Goal: Task Accomplishment & Management: Use online tool/utility

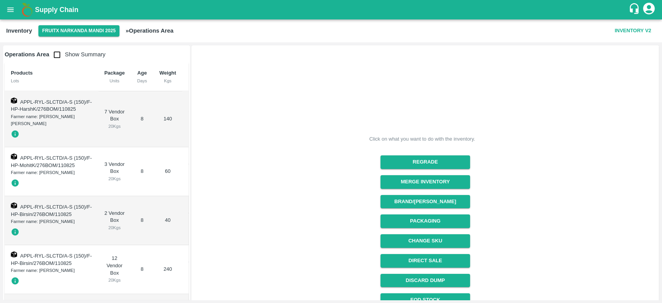
click at [11, 11] on icon "open drawer" at bounding box center [10, 9] width 7 height 4
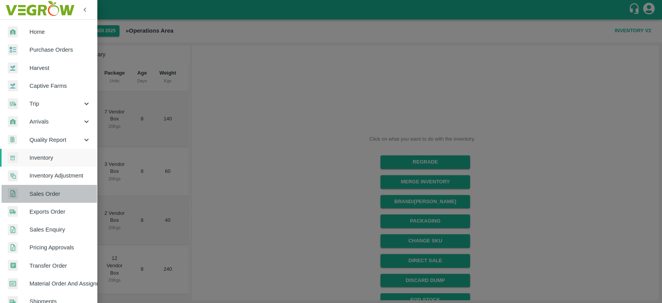
scroll to position [0, 13]
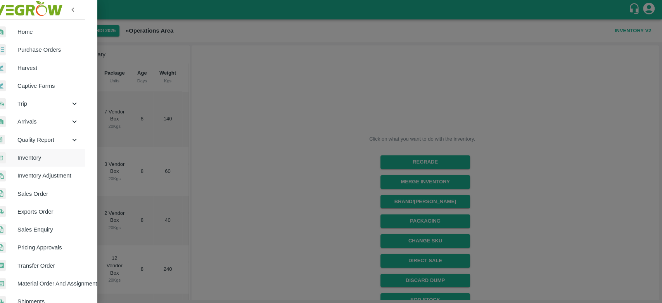
click at [97, 257] on div at bounding box center [331, 151] width 662 height 303
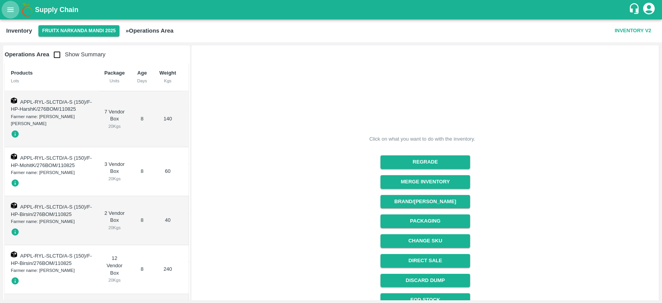
click at [9, 9] on icon "open drawer" at bounding box center [10, 9] width 7 height 4
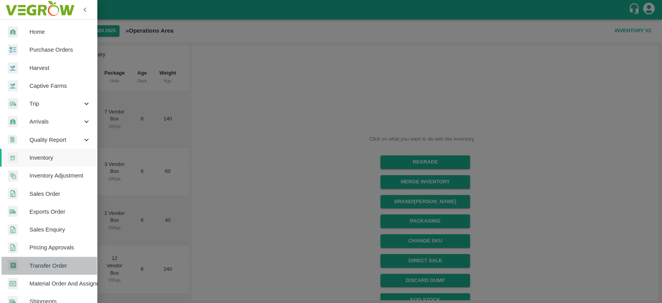
click at [95, 267] on link "Transfer Order" at bounding box center [48, 265] width 97 height 18
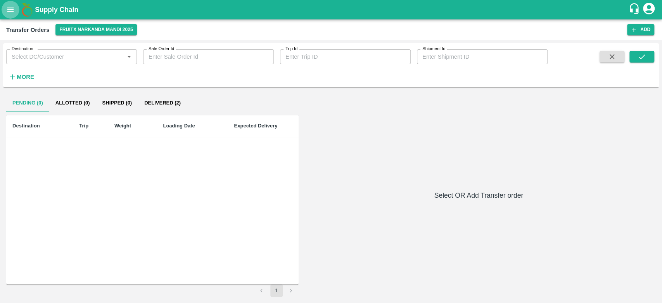
click at [7, 14] on icon "open drawer" at bounding box center [10, 9] width 9 height 9
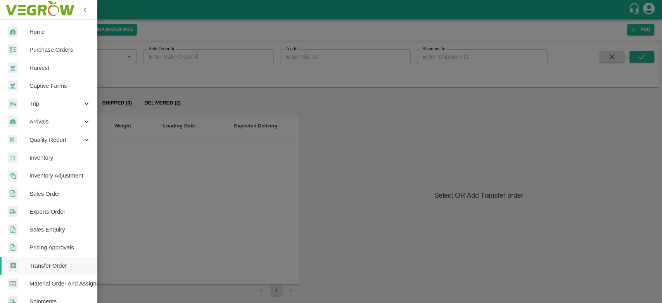
click at [50, 269] on span "Transfer Order" at bounding box center [59, 265] width 61 height 9
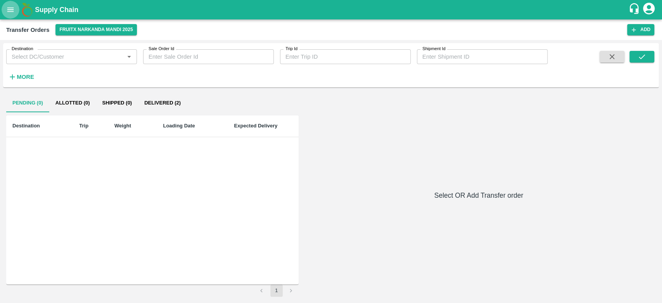
click at [9, 12] on icon "open drawer" at bounding box center [10, 9] width 9 height 9
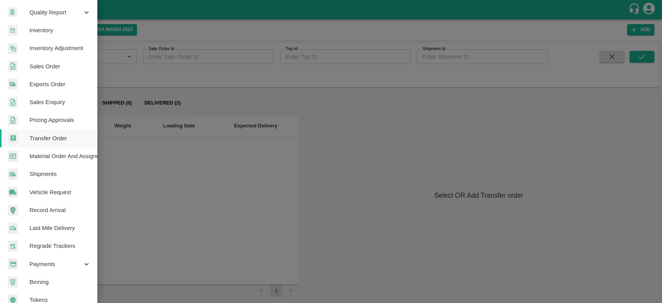
scroll to position [139, 0]
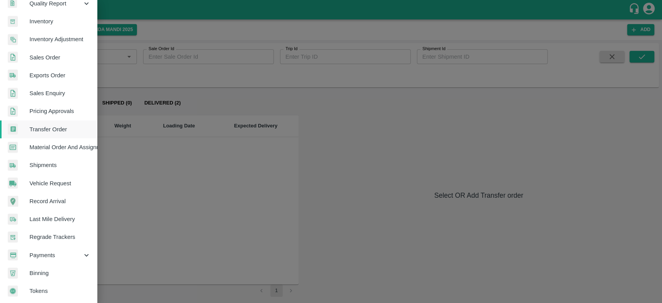
click at [45, 252] on span "Payments" at bounding box center [55, 255] width 53 height 9
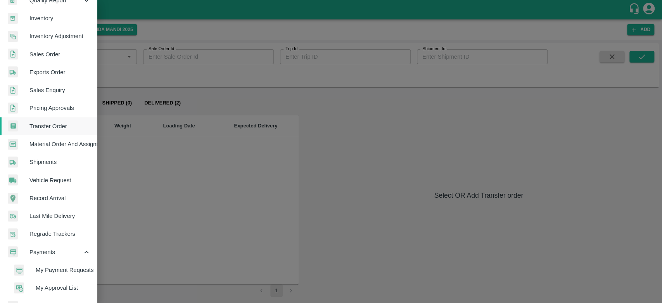
click at [50, 266] on span "My Payment Requests" at bounding box center [63, 269] width 55 height 9
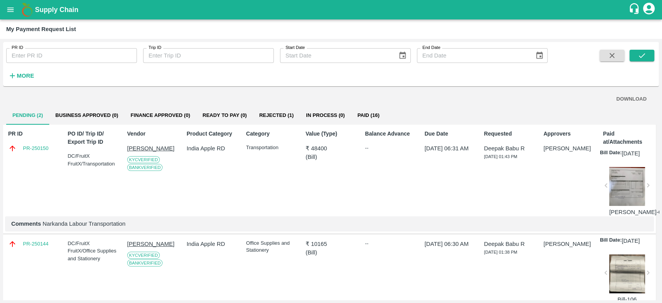
scroll to position [44, 0]
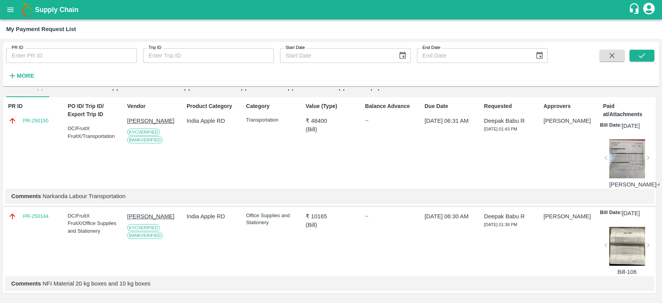
drag, startPoint x: 660, startPoint y: 281, endPoint x: 657, endPoint y: 213, distance: 68.7
click at [657, 213] on div "PR ID PR ID Trip ID Trip ID Start Date Start Date End Date End Date More DOWNLO…" at bounding box center [331, 171] width 662 height 264
click at [659, 111] on div "PR ID PR ID Trip ID Trip ID Start Date Start Date End Date End Date More DOWNLO…" at bounding box center [331, 171] width 662 height 264
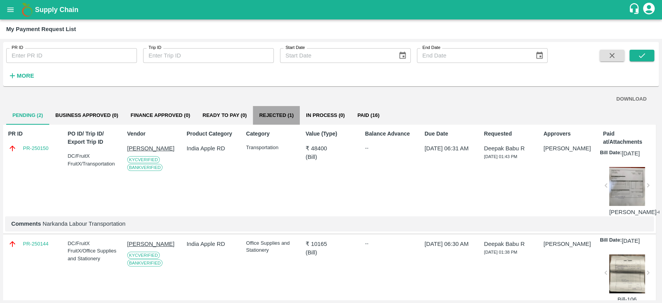
click at [270, 119] on button "Rejected (1)" at bounding box center [276, 115] width 47 height 19
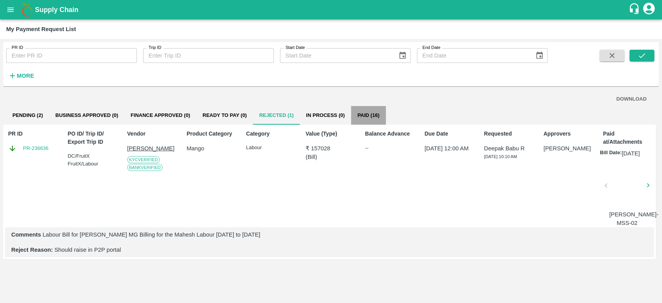
click at [372, 115] on button "Paid (16)" at bounding box center [368, 115] width 35 height 19
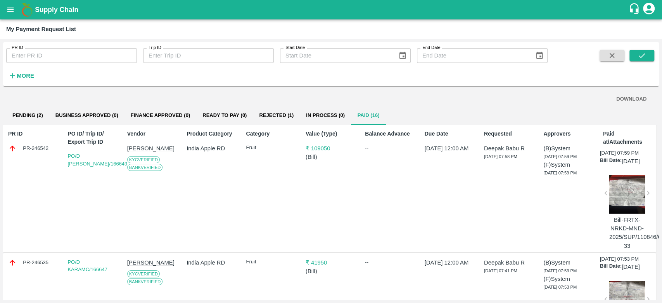
click at [624, 192] on div at bounding box center [628, 194] width 36 height 39
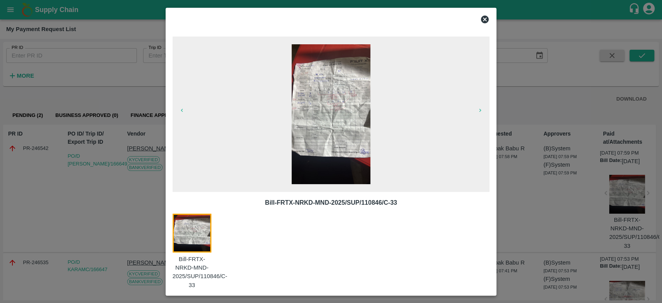
click at [327, 105] on img at bounding box center [331, 114] width 79 height 140
click at [486, 18] on icon at bounding box center [484, 19] width 9 height 9
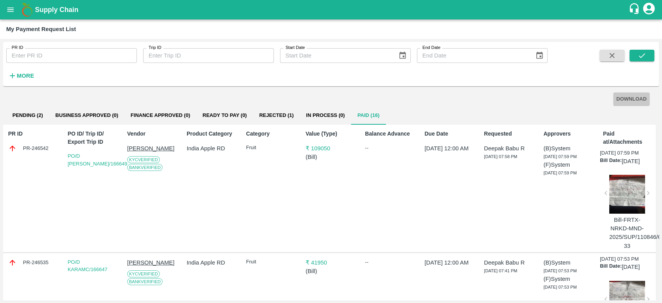
click at [632, 96] on button "DOWNLOAD" at bounding box center [631, 99] width 36 height 14
click at [12, 8] on icon "open drawer" at bounding box center [10, 9] width 7 height 4
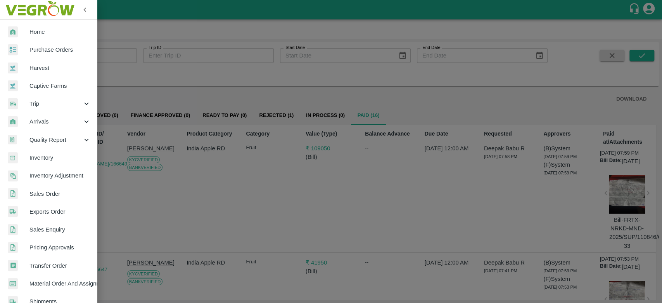
scroll to position [175, 0]
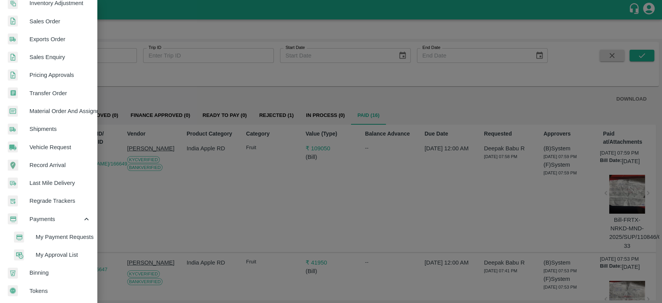
click at [62, 253] on span "My Approval List" at bounding box center [63, 254] width 55 height 9
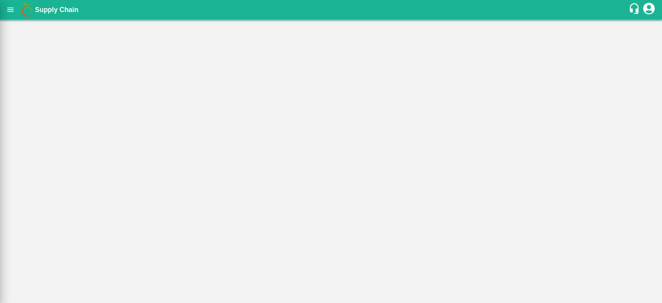
scroll to position [172, 0]
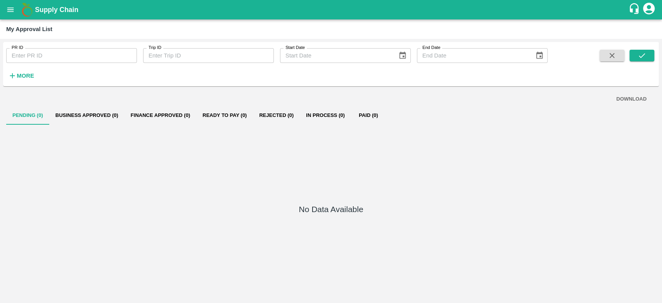
click at [11, 12] on icon "open drawer" at bounding box center [10, 9] width 9 height 9
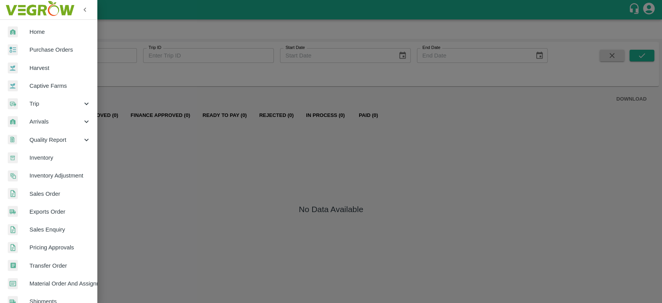
click at [49, 157] on span "Inventory" at bounding box center [59, 157] width 61 height 9
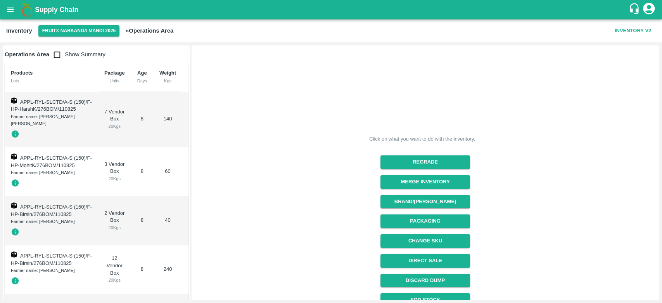
drag, startPoint x: 659, startPoint y: 111, endPoint x: 661, endPoint y: 268, distance: 156.8
click at [661, 268] on div "Operations Area Show Summary Products Lots Package Units Age Days Weight Kgs Ch…" at bounding box center [331, 172] width 662 height 260
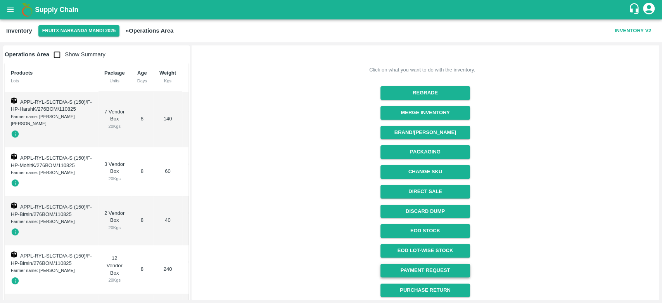
click at [445, 274] on link "Payment Request" at bounding box center [426, 270] width 90 height 14
